Goal: Task Accomplishment & Management: Manage account settings

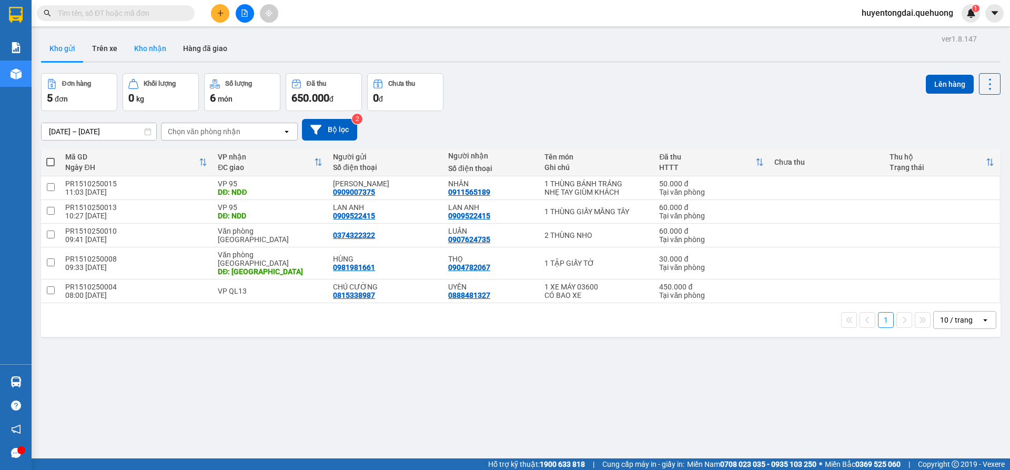
click at [159, 51] on button "Kho nhận" at bounding box center [150, 48] width 49 height 25
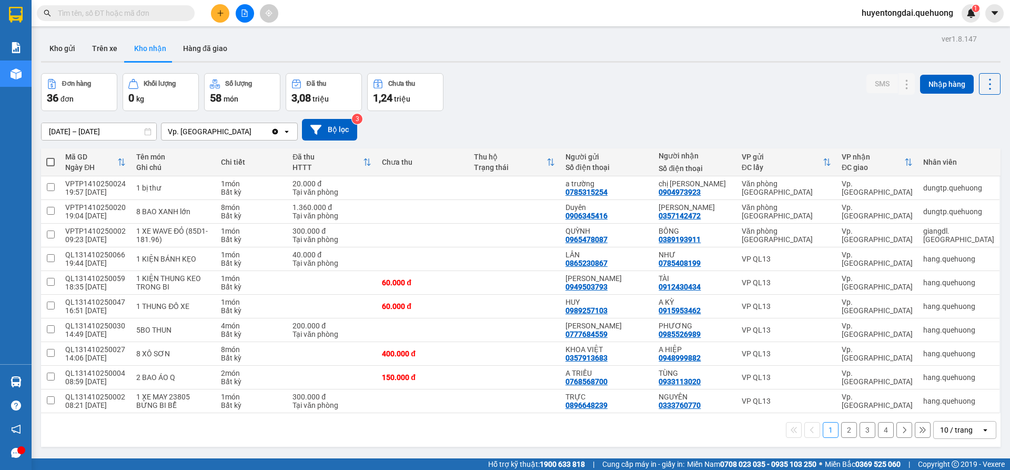
click at [58, 132] on input "[DATE] – [DATE]" at bounding box center [99, 131] width 115 height 17
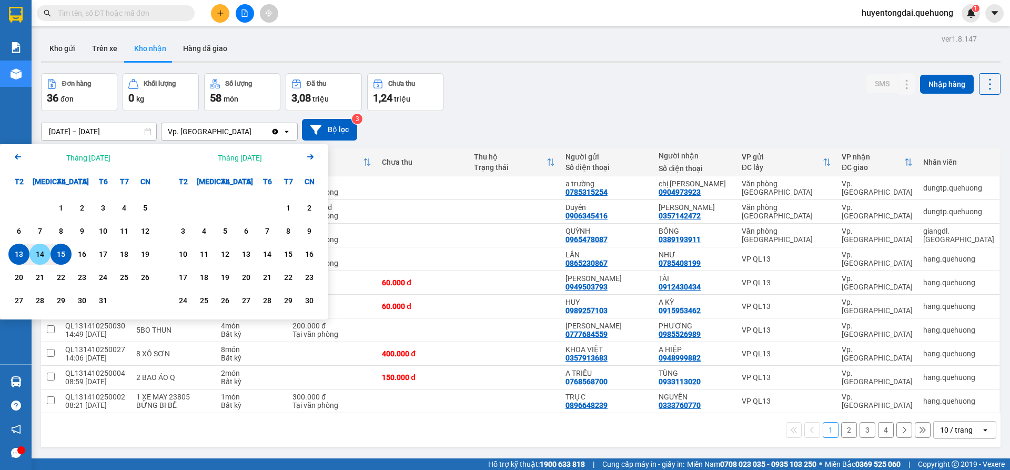
click at [45, 253] on div "14" at bounding box center [40, 254] width 15 height 13
click at [63, 258] on div "15" at bounding box center [61, 254] width 15 height 13
type input "[DATE] – [DATE]"
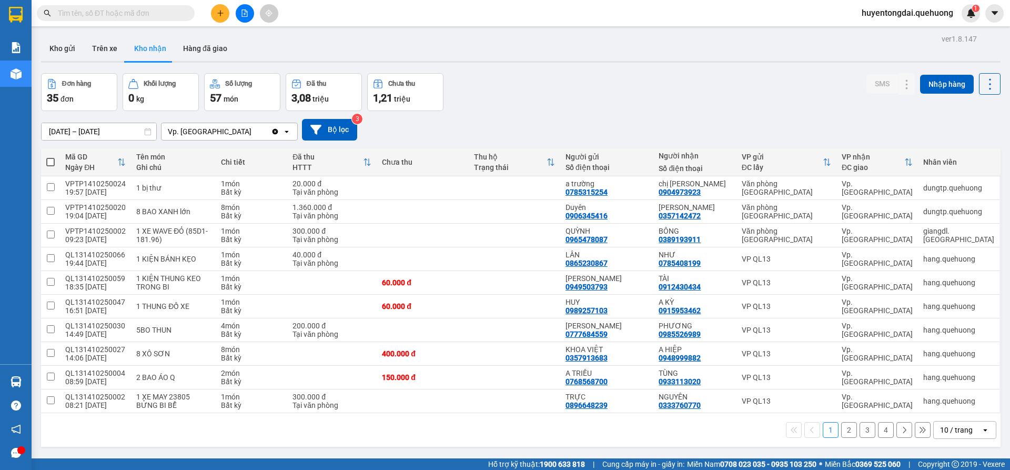
click at [841, 430] on button "2" at bounding box center [849, 430] width 16 height 16
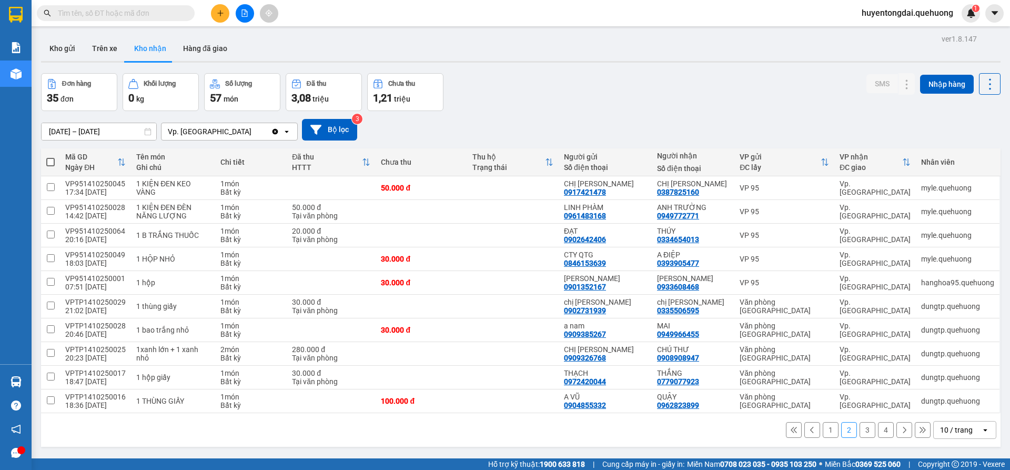
click at [860, 428] on button "3" at bounding box center [868, 430] width 16 height 16
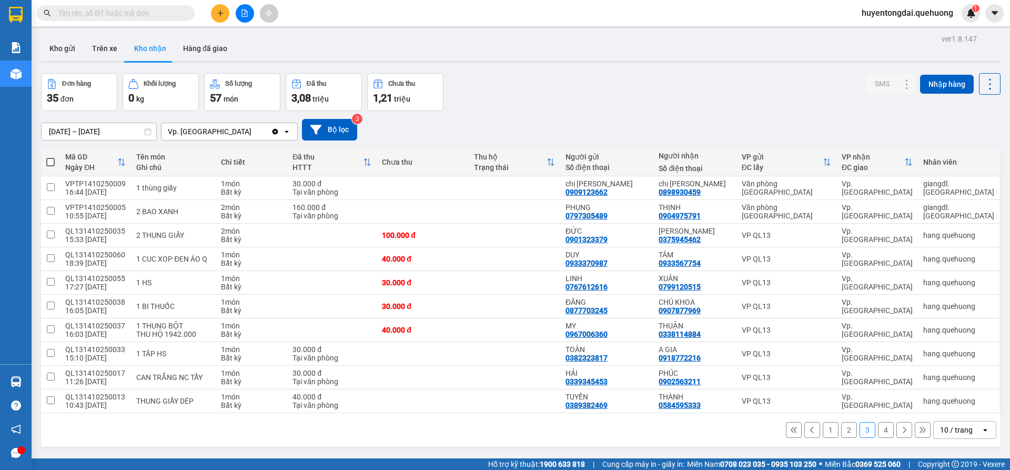
click at [861, 427] on button "3" at bounding box center [868, 430] width 16 height 16
click at [884, 432] on button "4" at bounding box center [886, 430] width 16 height 16
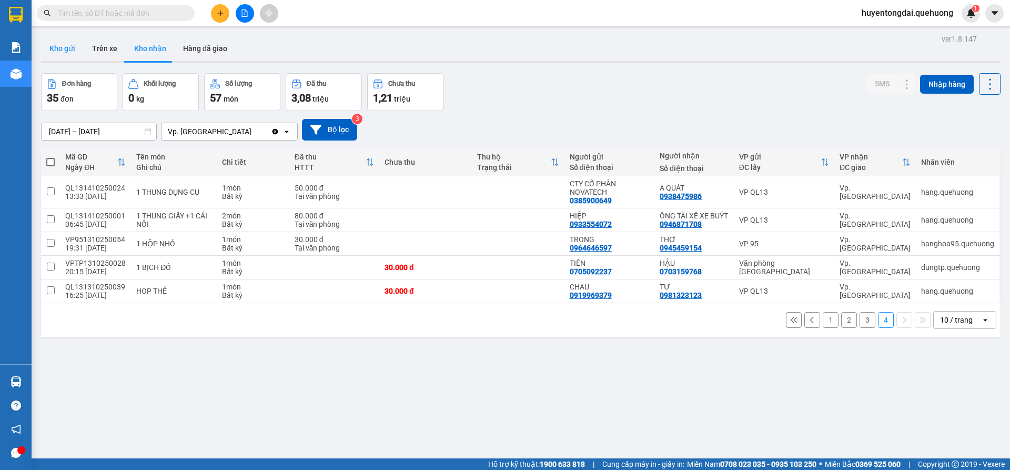
click at [64, 51] on button "Kho gửi" at bounding box center [62, 48] width 43 height 25
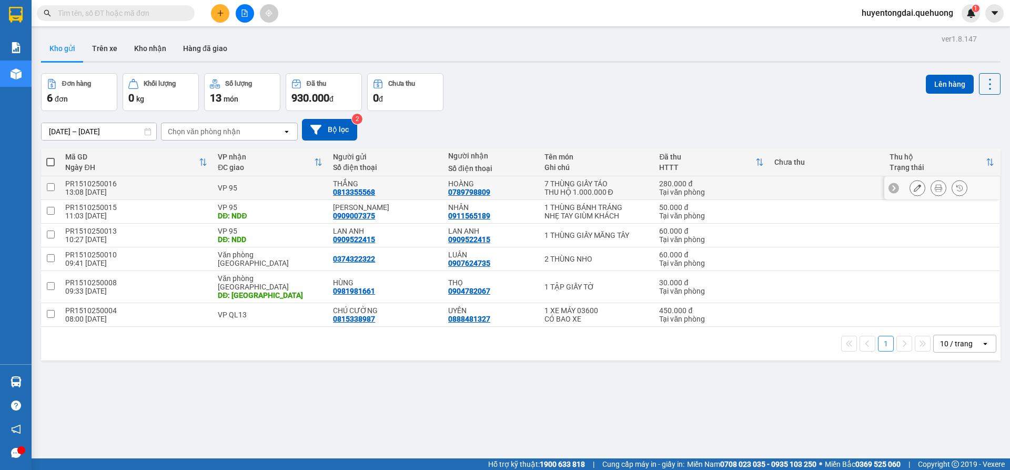
click at [914, 187] on icon at bounding box center [917, 187] width 7 height 7
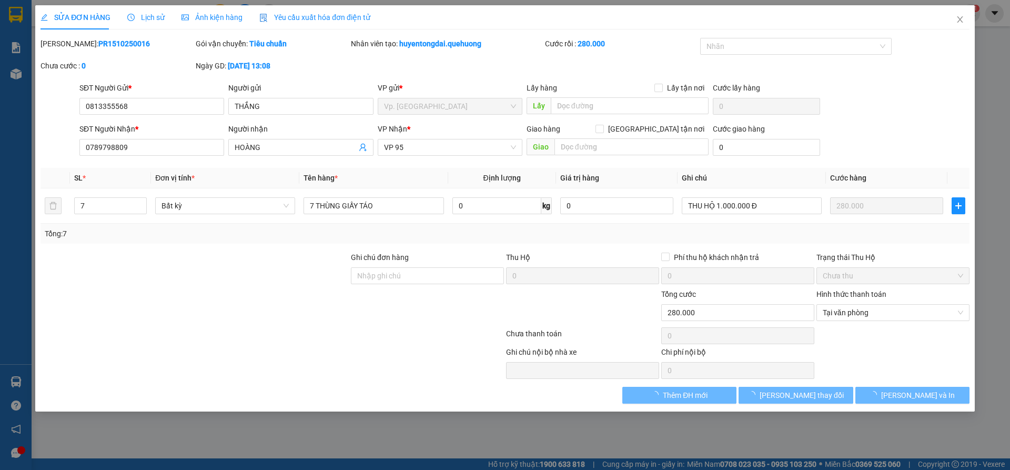
type input "0813355568"
type input "0789798809"
type input "0"
type input "280.000"
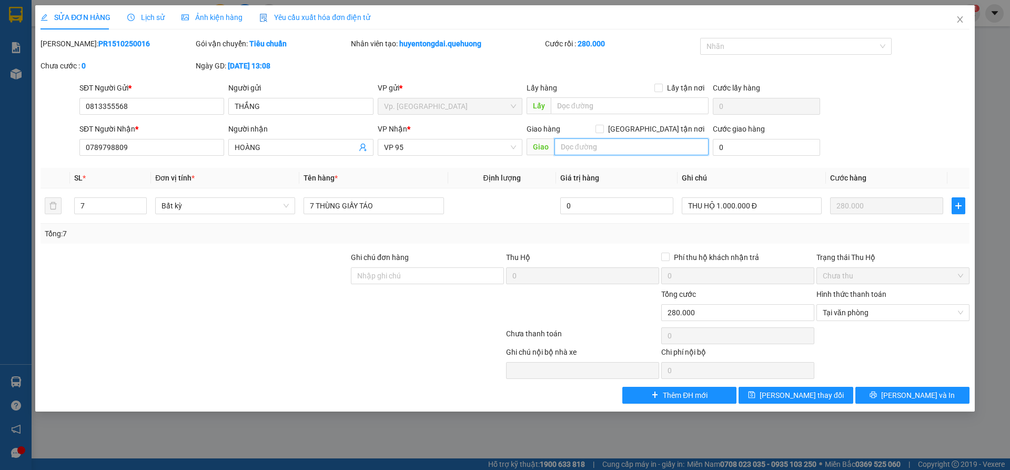
click at [597, 149] on input "text" at bounding box center [632, 146] width 154 height 17
type input "n"
type input "NDD"
click at [787, 395] on span "[PERSON_NAME] thay đổi" at bounding box center [802, 395] width 84 height 12
